Goal: Transaction & Acquisition: Purchase product/service

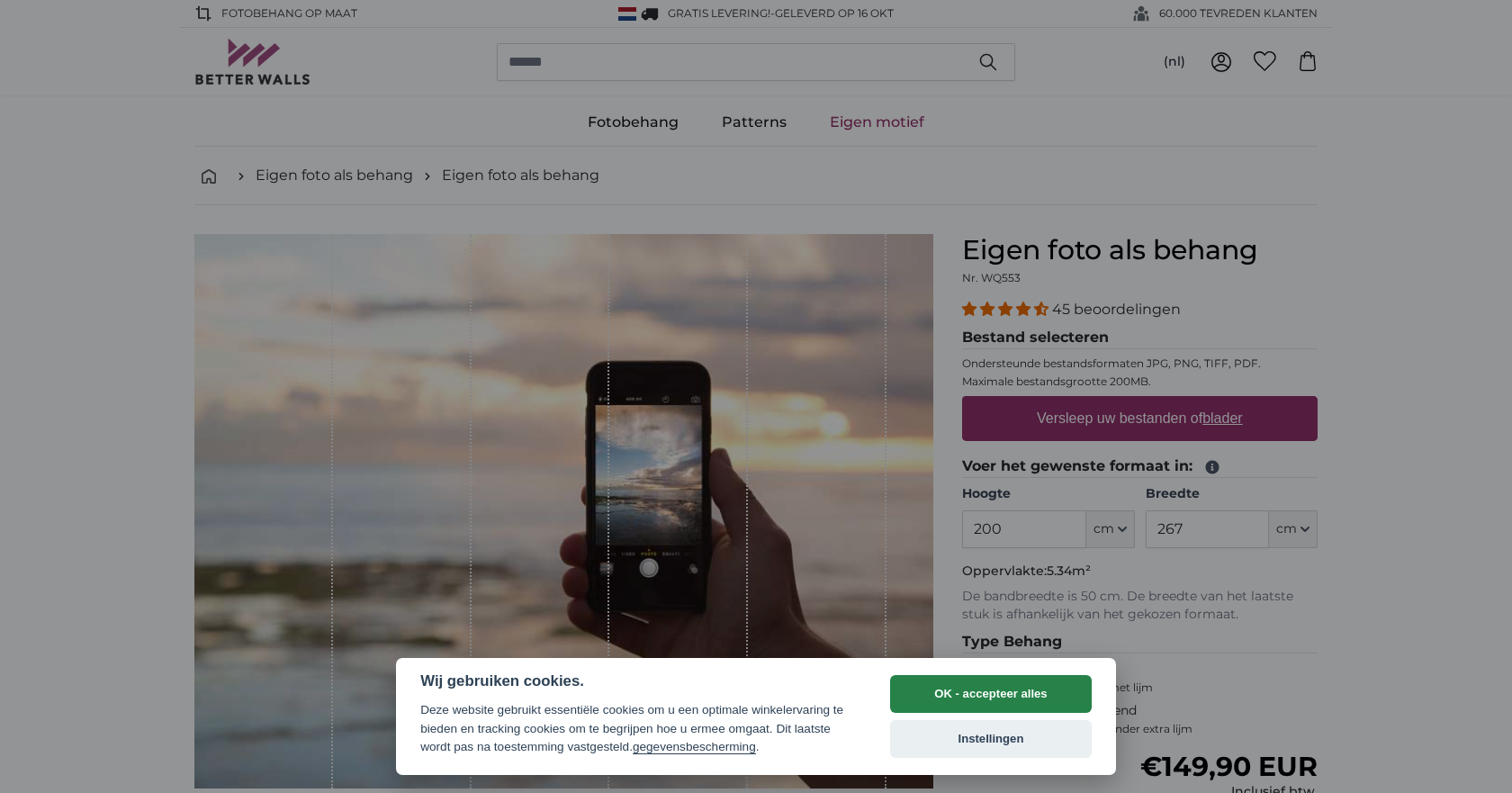
click at [949, 700] on button "OK - accepteer alles" at bounding box center [991, 693] width 202 height 38
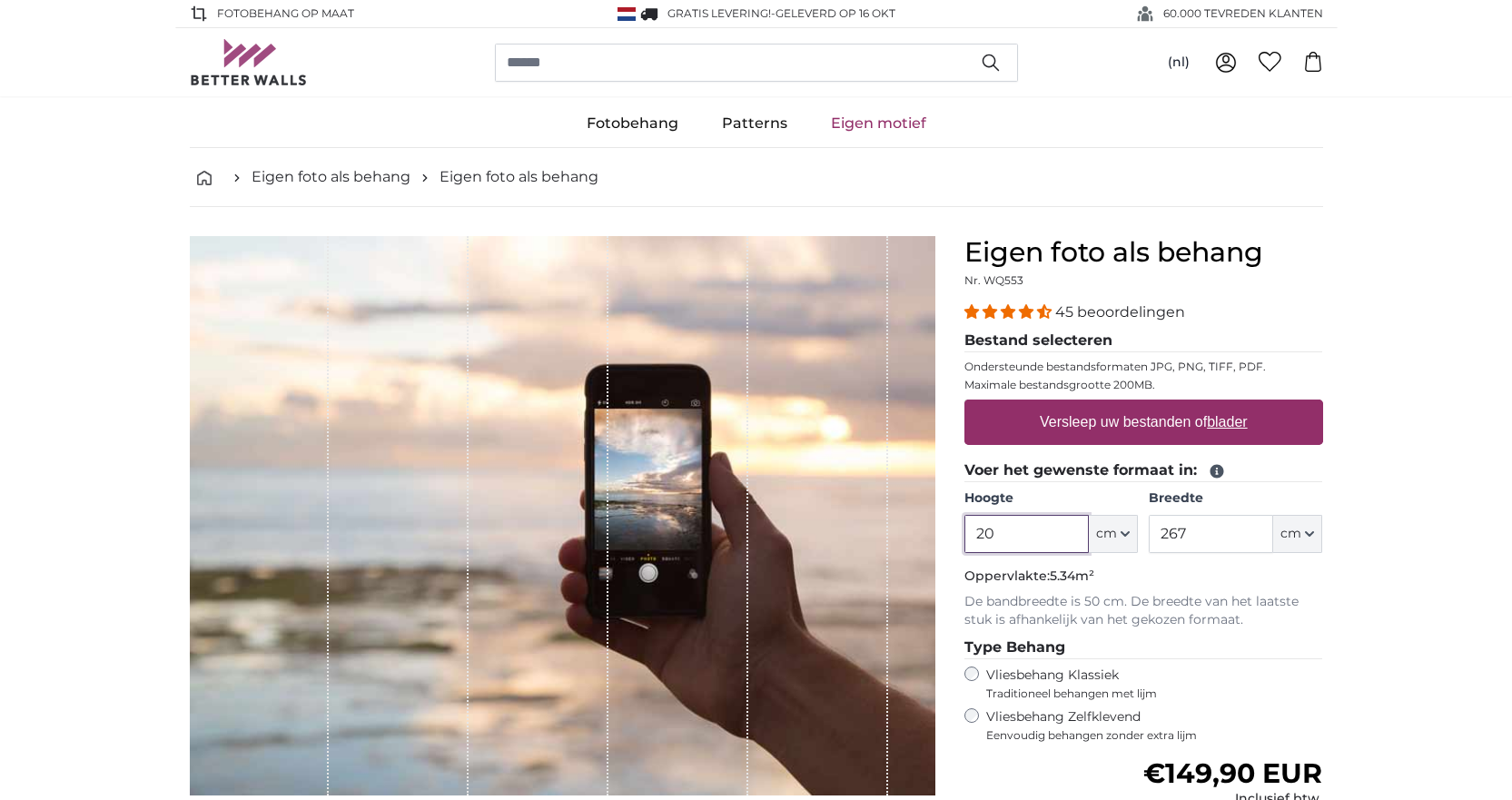
type input "2"
type input "320"
drag, startPoint x: 1232, startPoint y: 538, endPoint x: 1134, endPoint y: 528, distance: 98.5
click at [1134, 528] on div "Hoogte 320 ft cm Centimeter (cm) Inches (inch) Feet (ft. in.) Breedte 267 ft cm…" at bounding box center [1143, 520] width 359 height 64
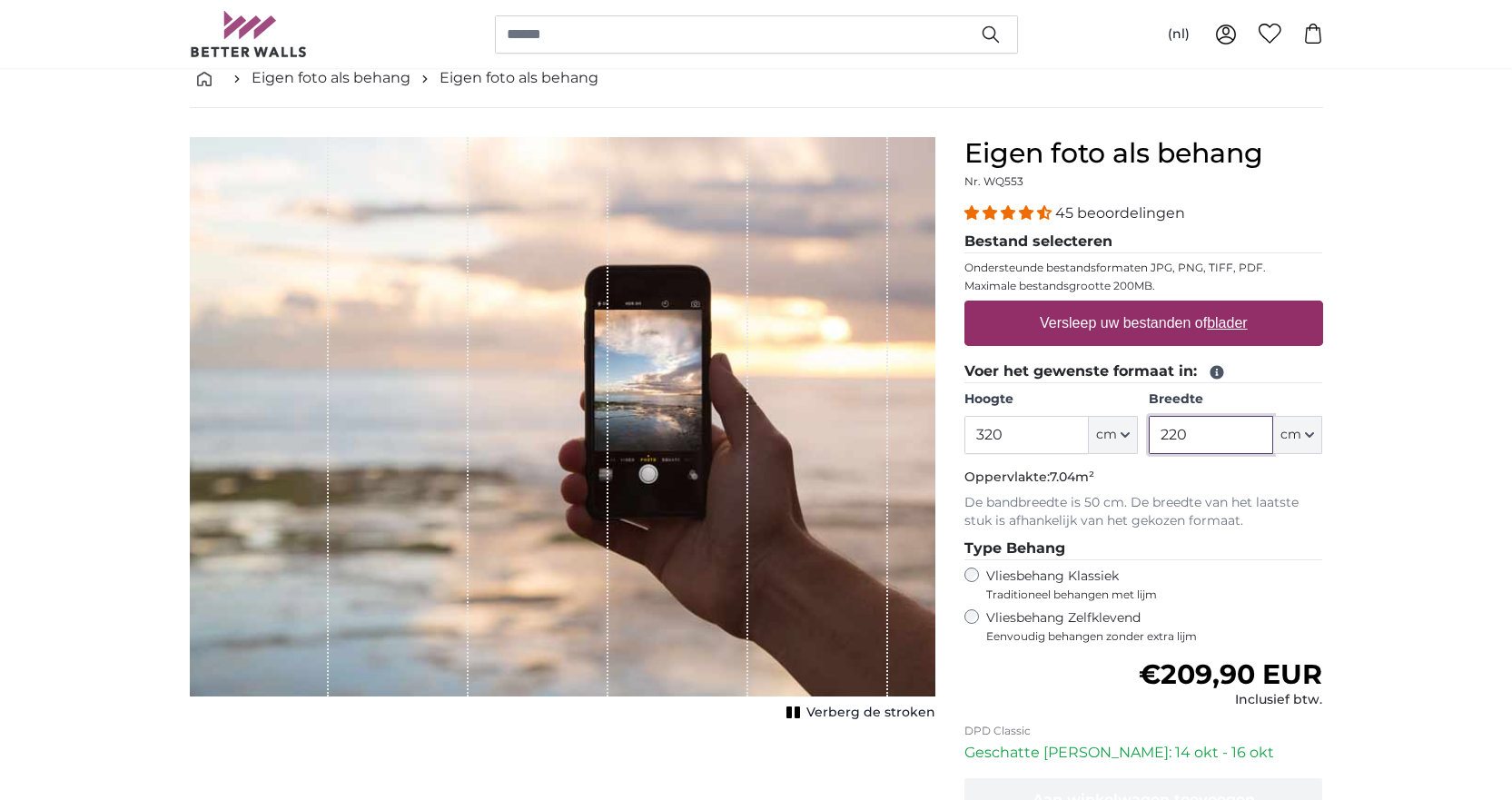
scroll to position [91, 0]
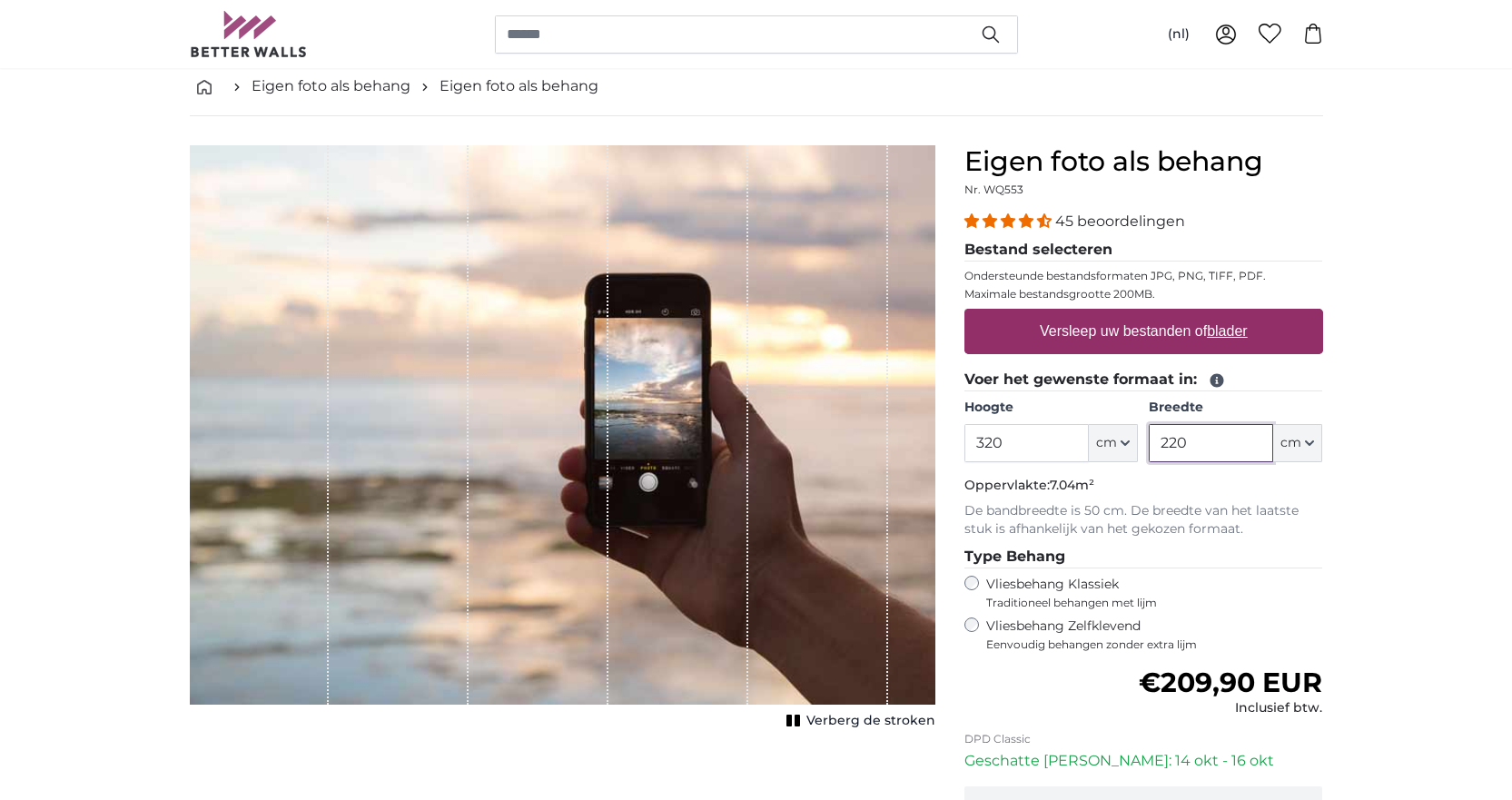
type input "220"
click at [1187, 330] on label "Versleep uw bestanden of blader" at bounding box center [1142, 331] width 222 height 36
click at [1187, 314] on input "Versleep uw bestanden of blader" at bounding box center [1143, 312] width 359 height 6
type input "**********"
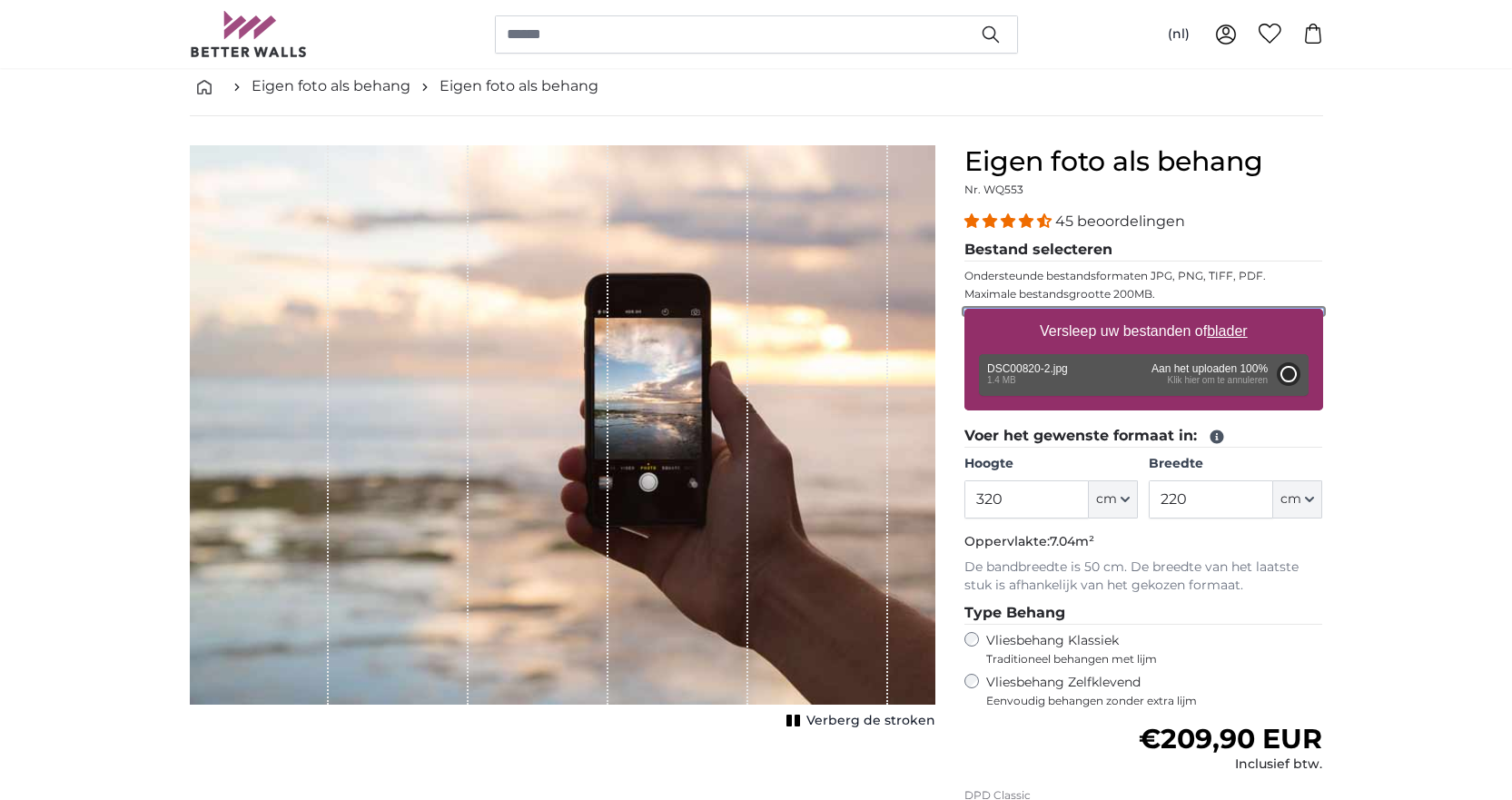
type input "200"
type input "286"
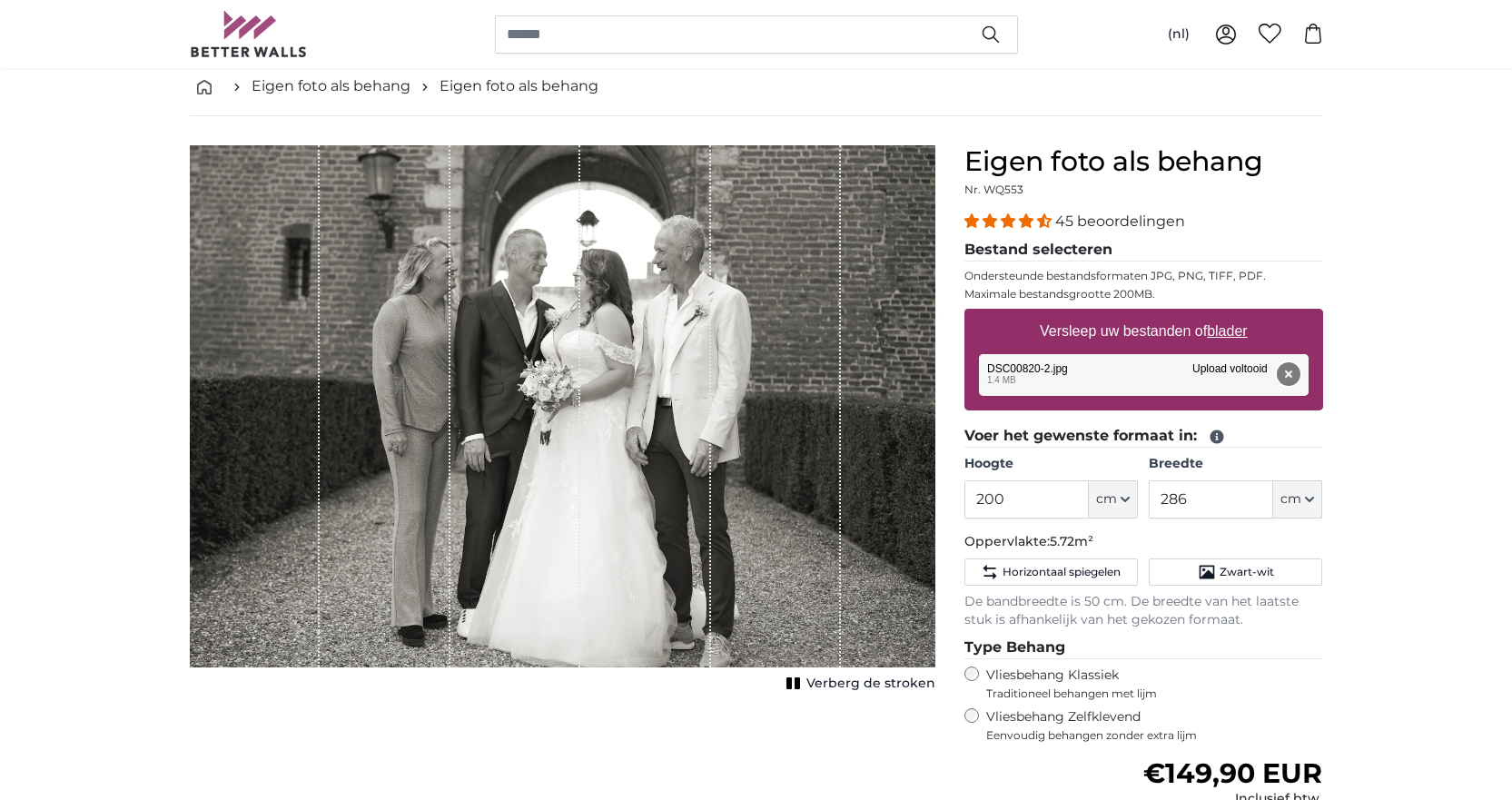
click at [1288, 369] on button "Verwijderen" at bounding box center [1287, 374] width 23 height 23
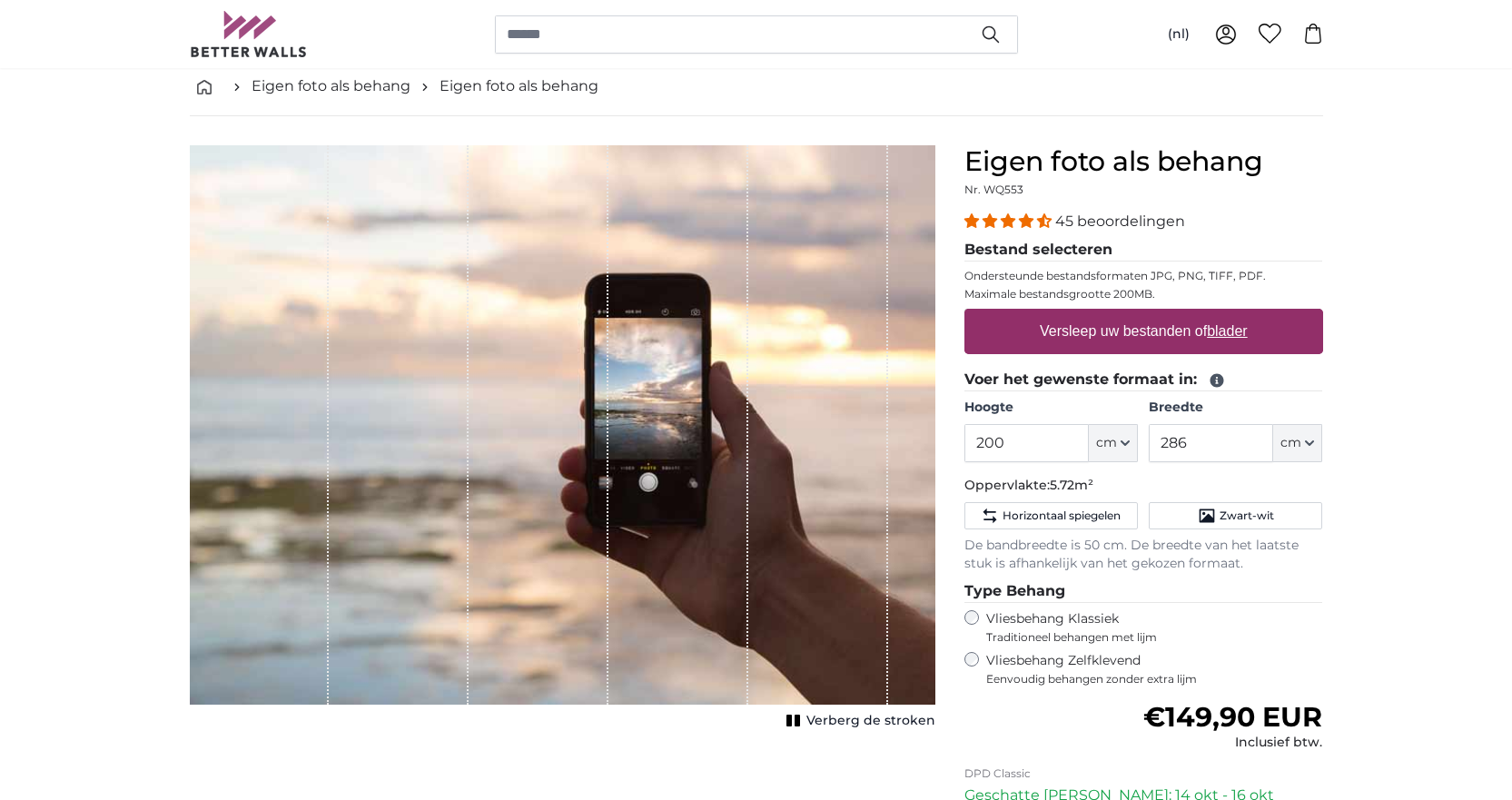
click at [1227, 323] on u "blader" at bounding box center [1226, 331] width 40 height 16
click at [1227, 314] on input "Versleep uw bestanden of blader" at bounding box center [1143, 312] width 359 height 6
type input "**********"
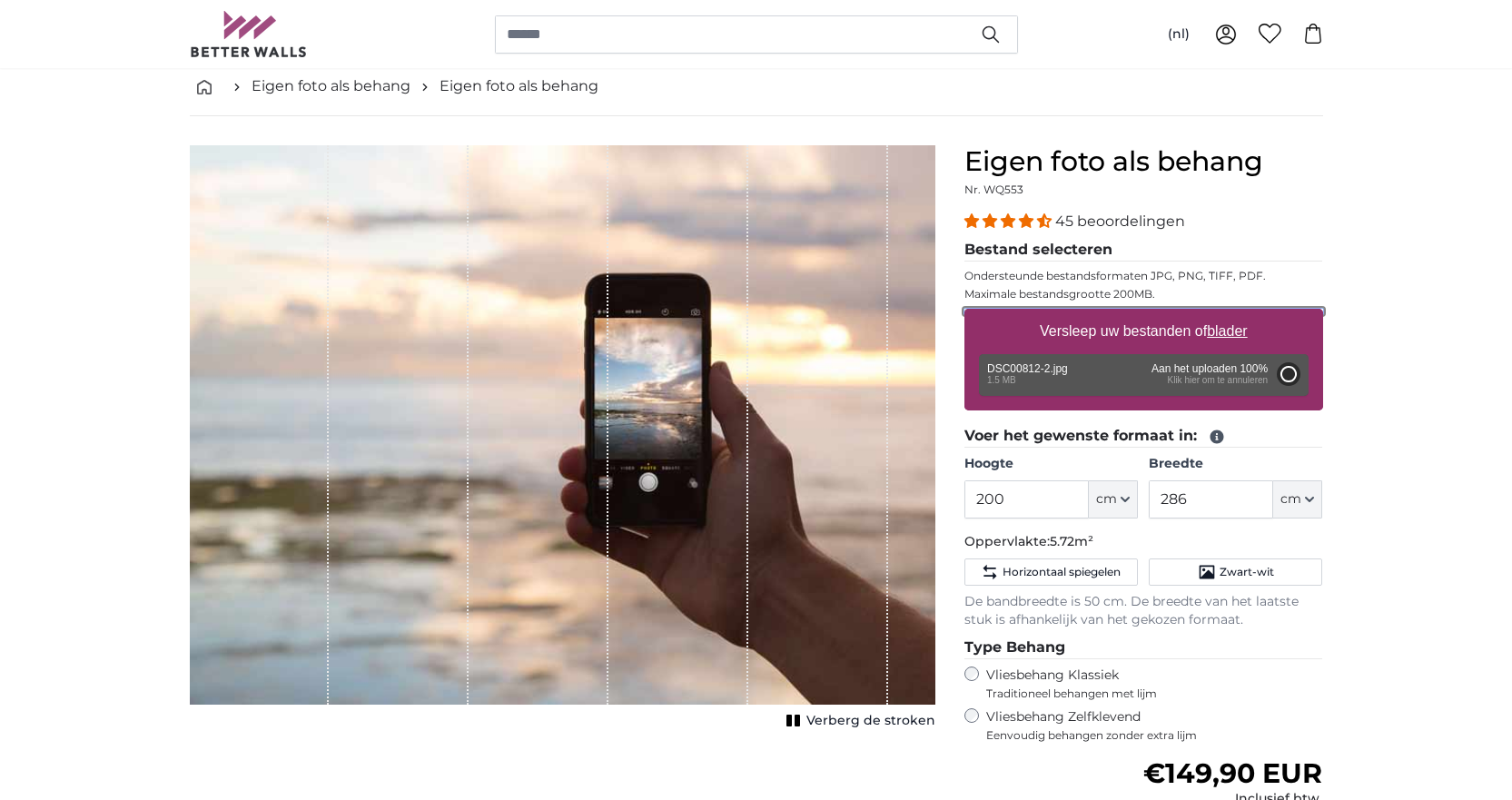
type input "198"
type input "299"
